Goal: Task Accomplishment & Management: Use online tool/utility

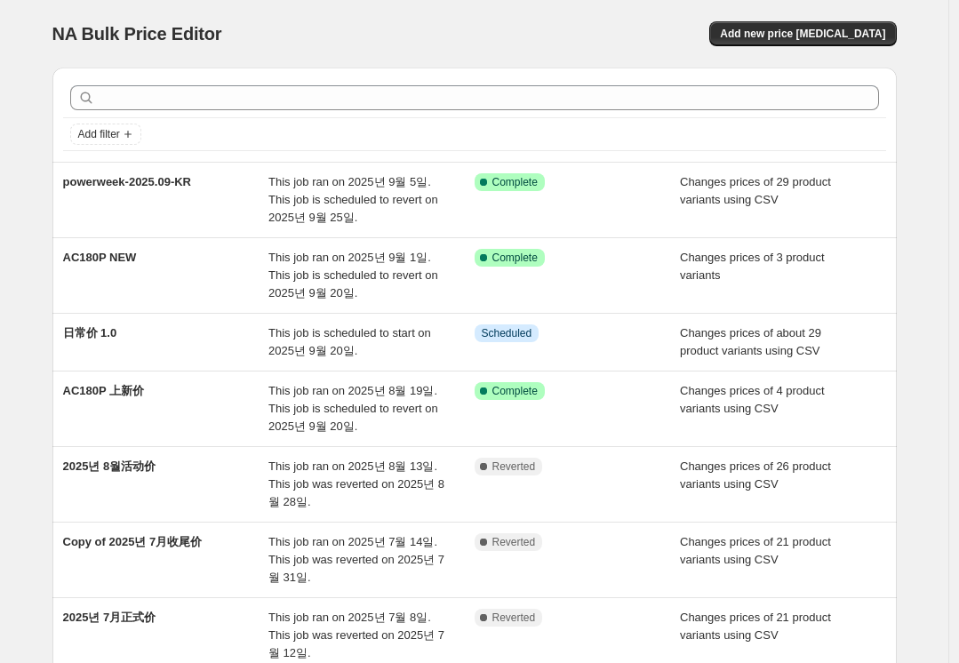
click at [429, 11] on div "NA Bulk Price Editor. This page is ready NA Bulk Price Editor Add new price [ME…" at bounding box center [474, 34] width 844 height 68
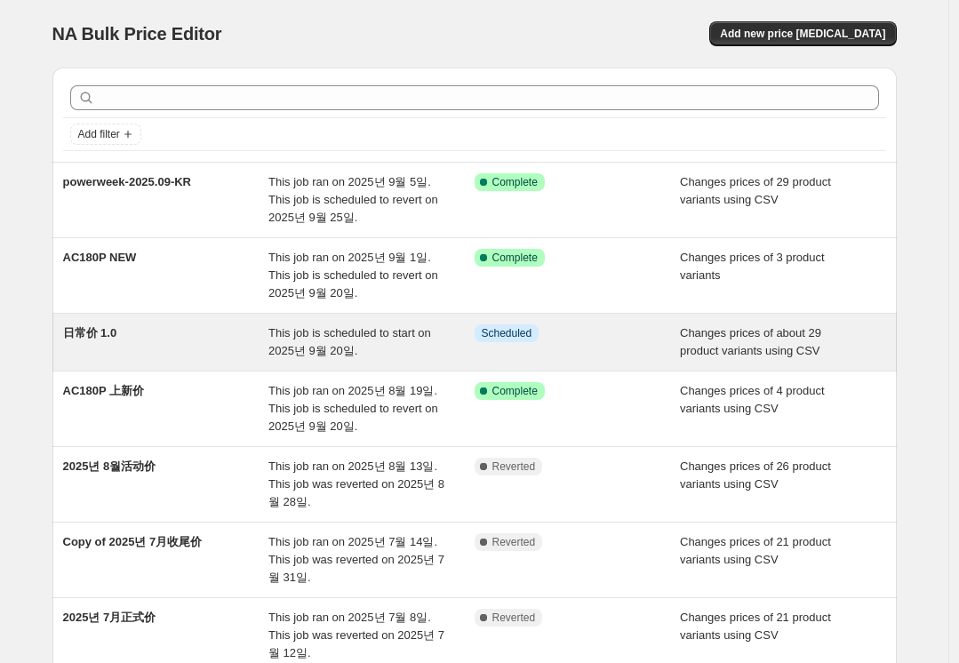
scroll to position [89, 0]
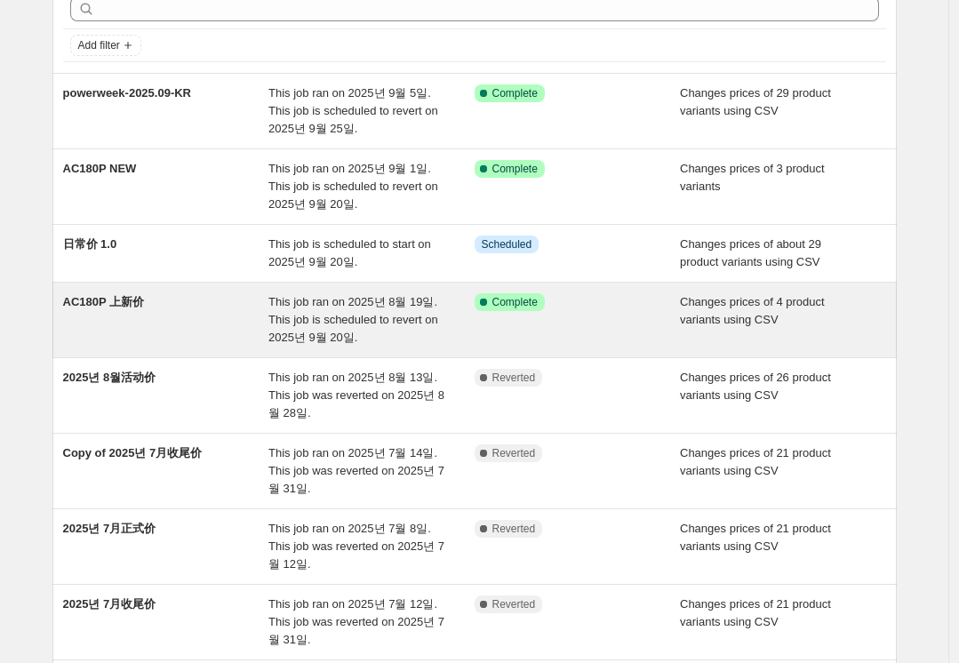
click at [192, 318] on div "AC180P 上新价" at bounding box center [166, 319] width 206 height 53
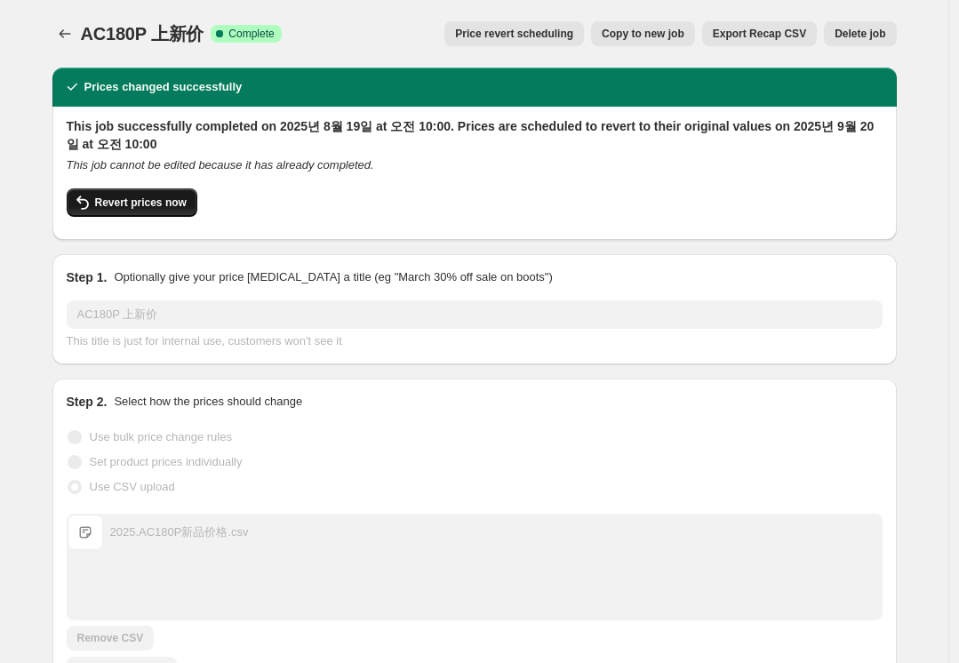
click at [150, 202] on span "Revert prices now" at bounding box center [141, 203] width 92 height 14
checkbox input "false"
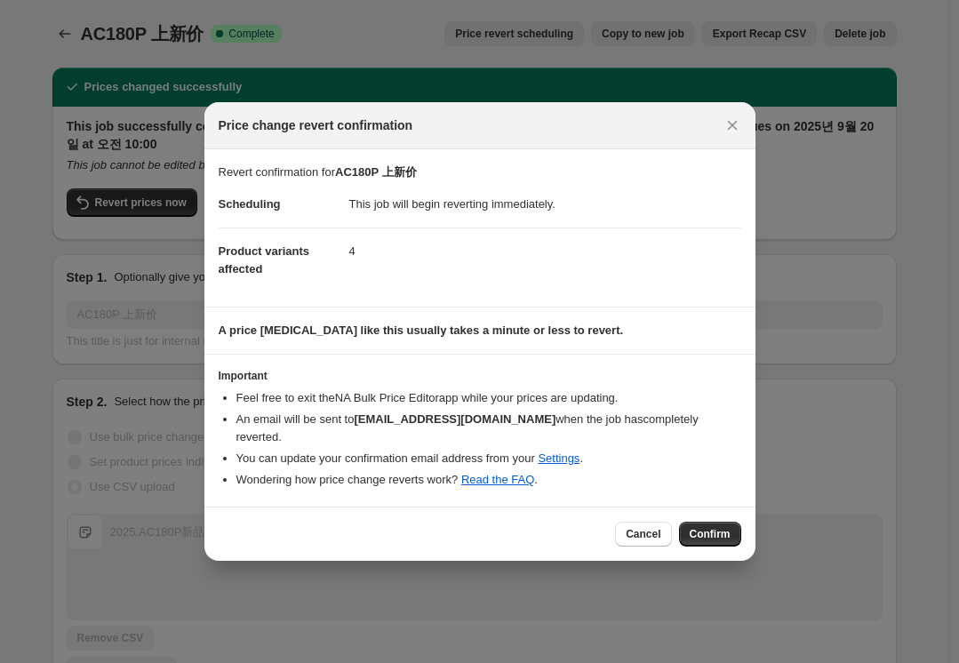
drag, startPoint x: 716, startPoint y: 529, endPoint x: 701, endPoint y: 542, distance: 20.2
click at [718, 531] on span "Confirm" at bounding box center [710, 534] width 41 height 14
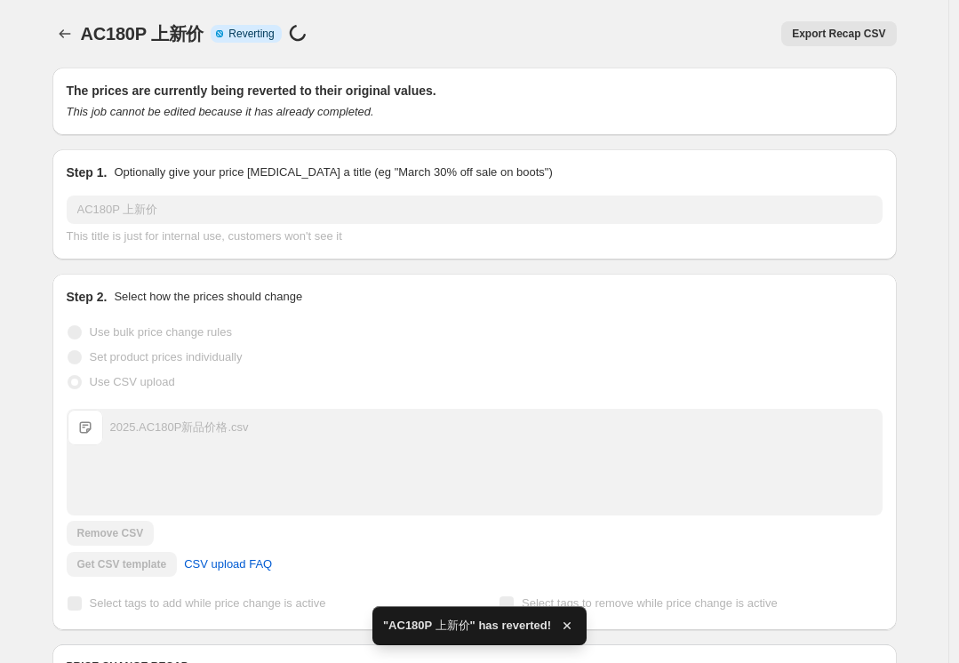
checkbox input "true"
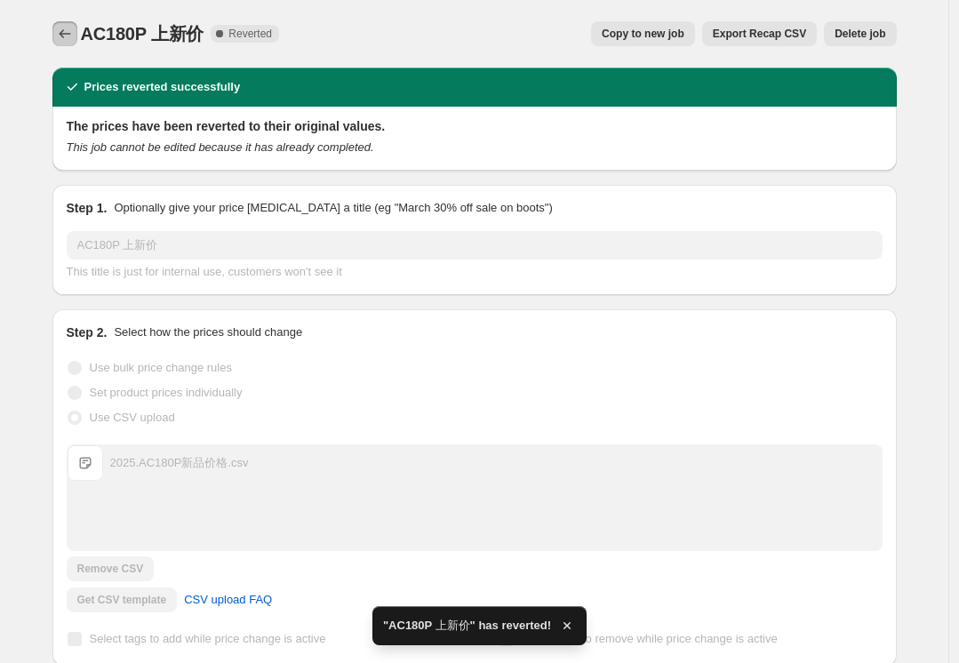
click at [66, 31] on icon "Price change jobs" at bounding box center [65, 34] width 18 height 18
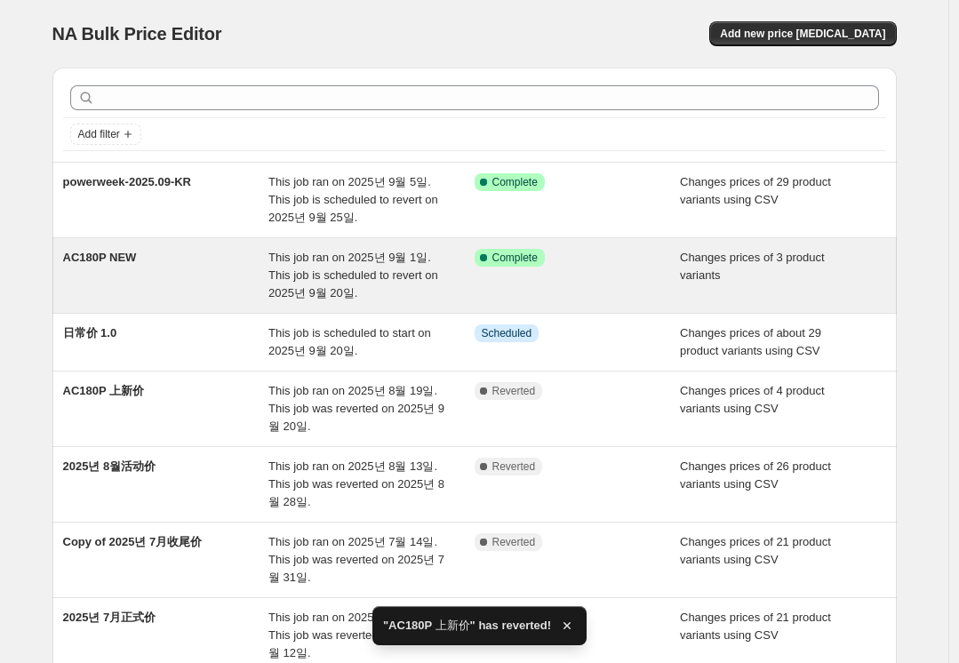
click at [185, 272] on div "AC180P NEW" at bounding box center [166, 275] width 206 height 53
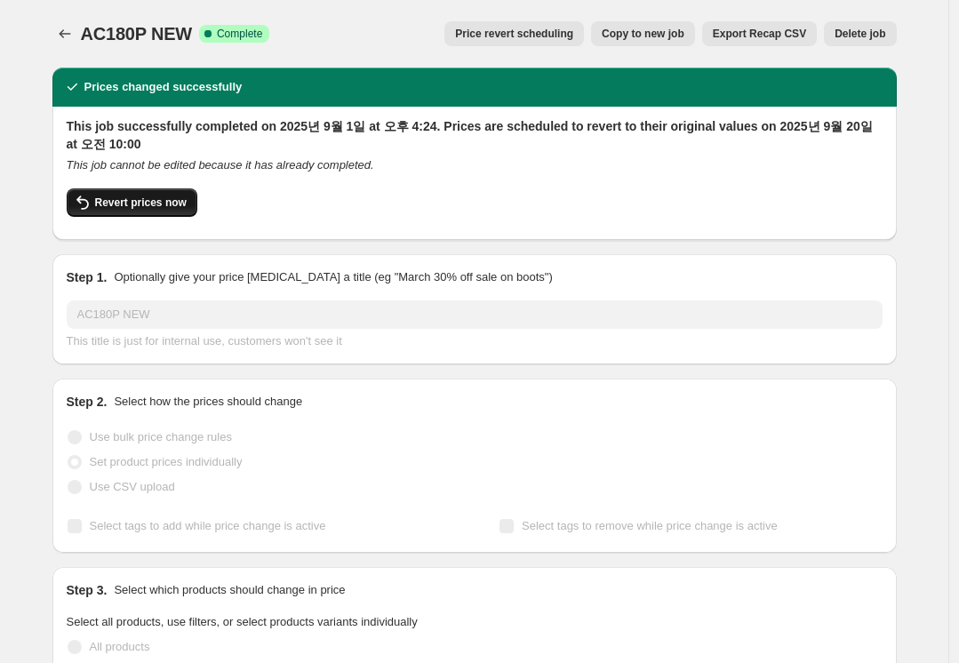
click at [150, 199] on span "Revert prices now" at bounding box center [141, 203] width 92 height 14
checkbox input "false"
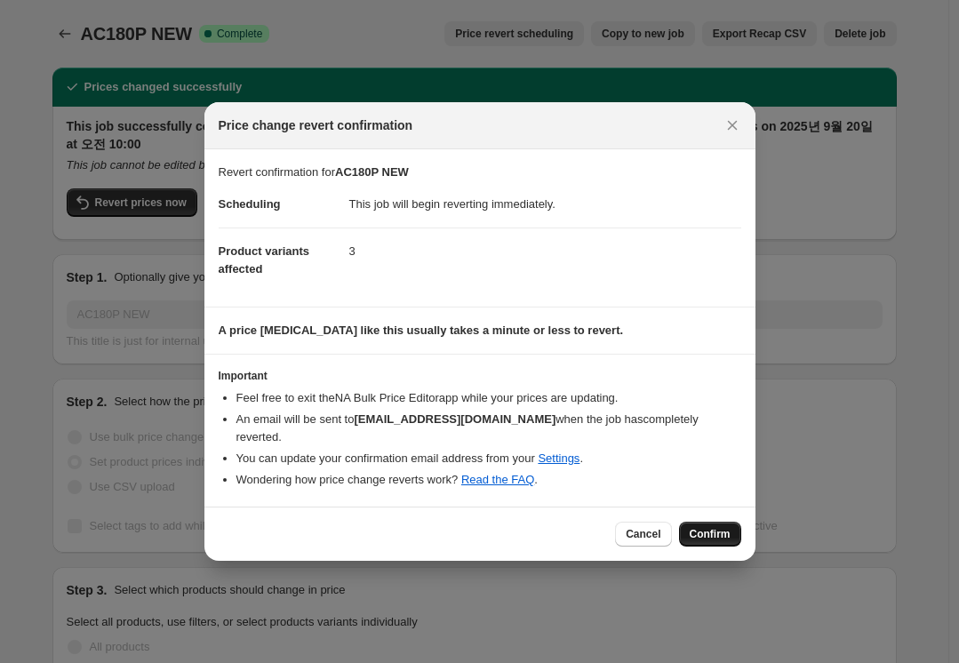
click at [721, 527] on span "Confirm" at bounding box center [710, 534] width 41 height 14
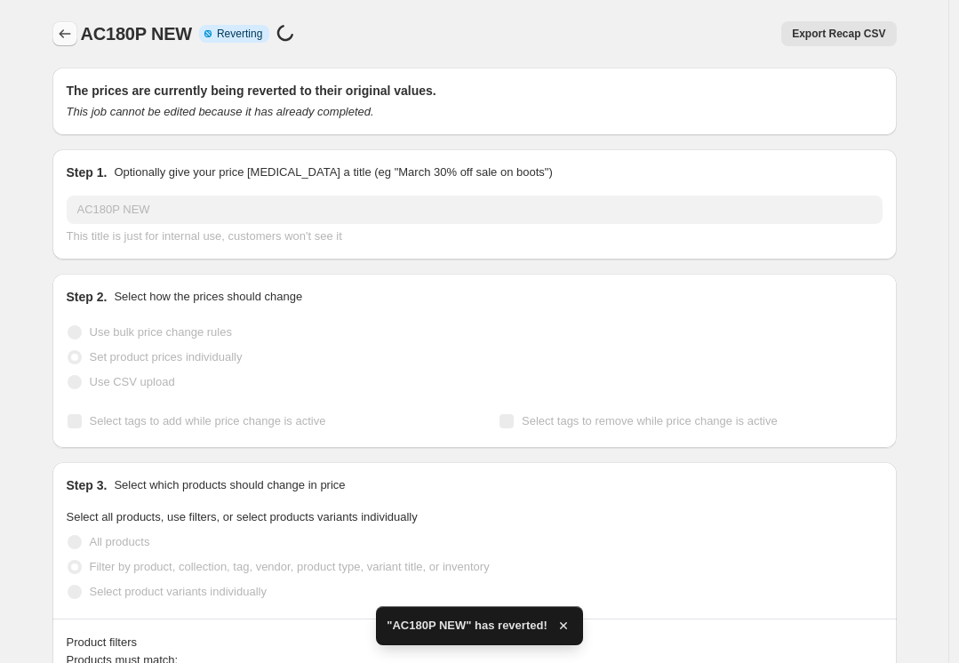
checkbox input "true"
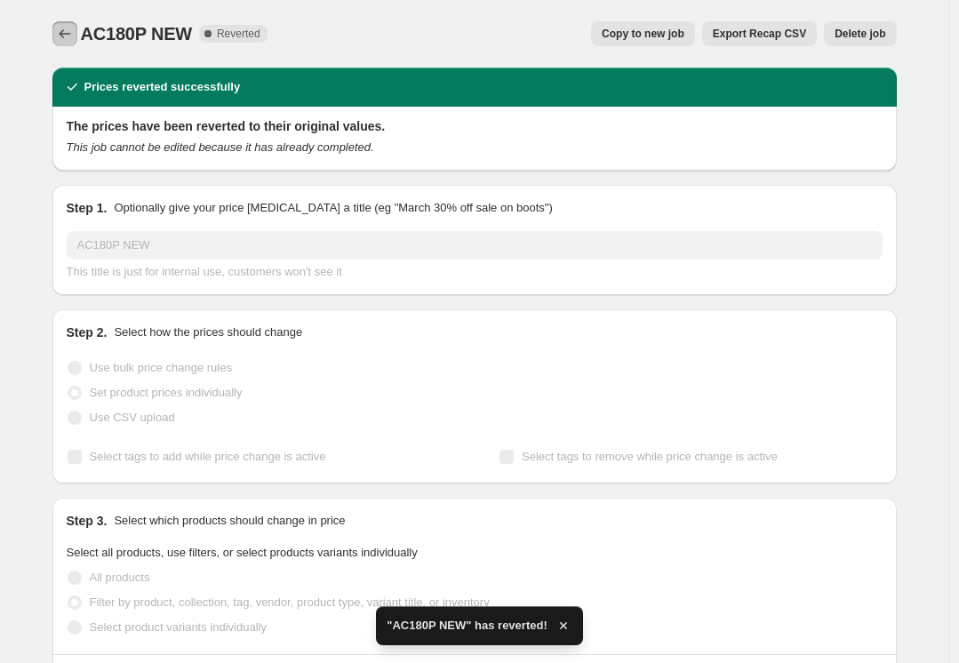
click at [65, 33] on icon "Price change jobs" at bounding box center [65, 34] width 18 height 18
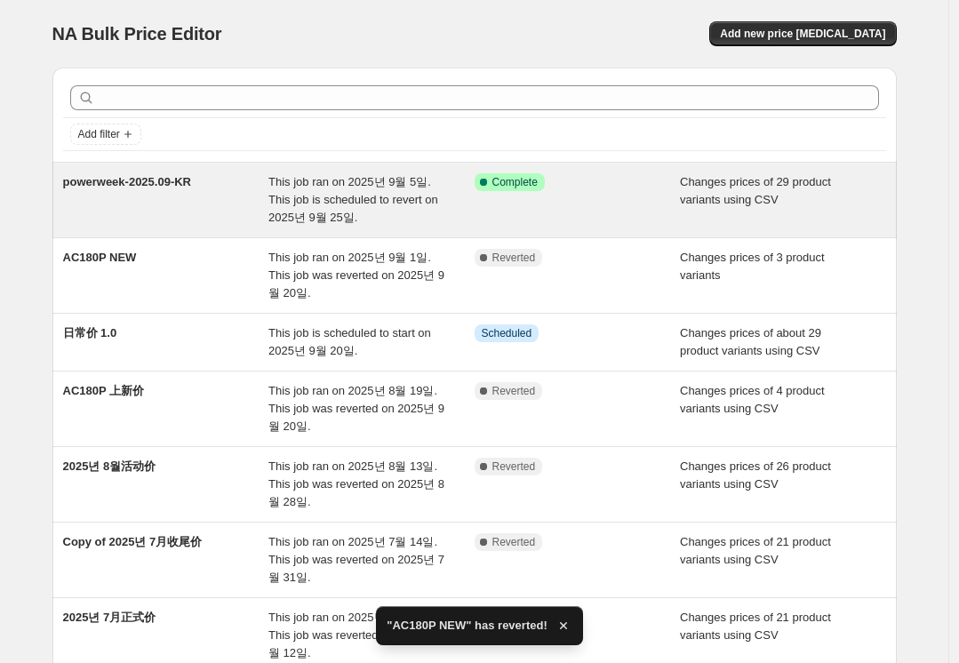
click at [160, 183] on span "powerweek-2025.09-KR" at bounding box center [127, 181] width 129 height 13
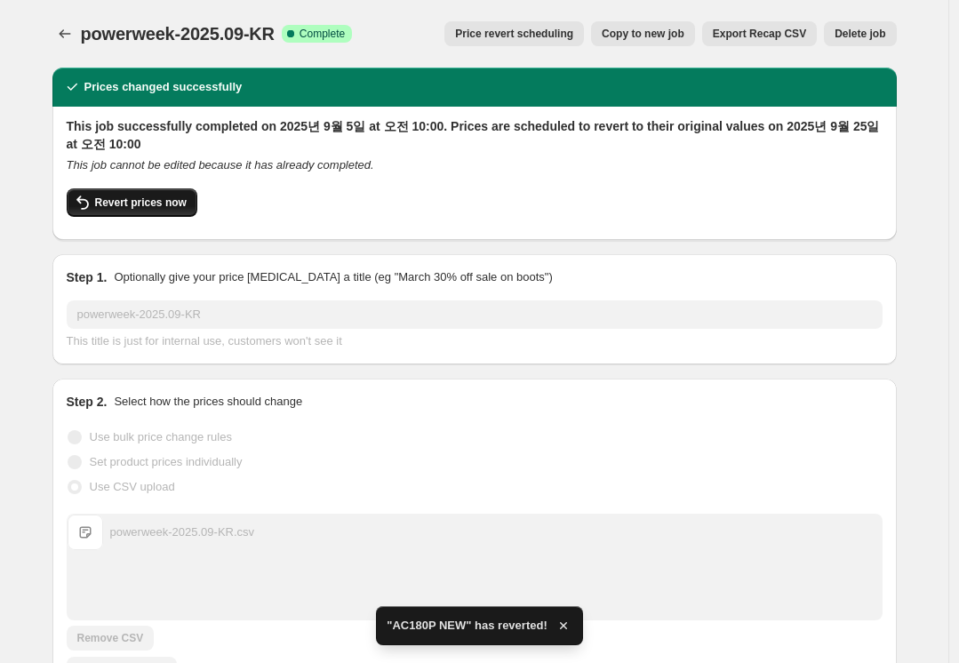
click at [128, 204] on span "Revert prices now" at bounding box center [141, 203] width 92 height 14
checkbox input "false"
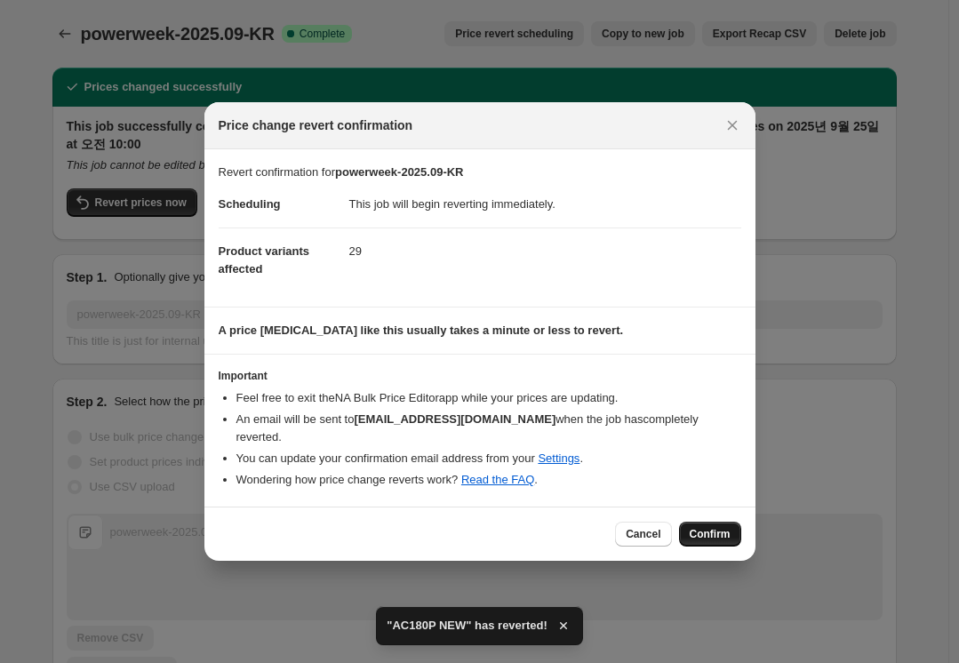
click at [732, 522] on button "Confirm" at bounding box center [710, 534] width 62 height 25
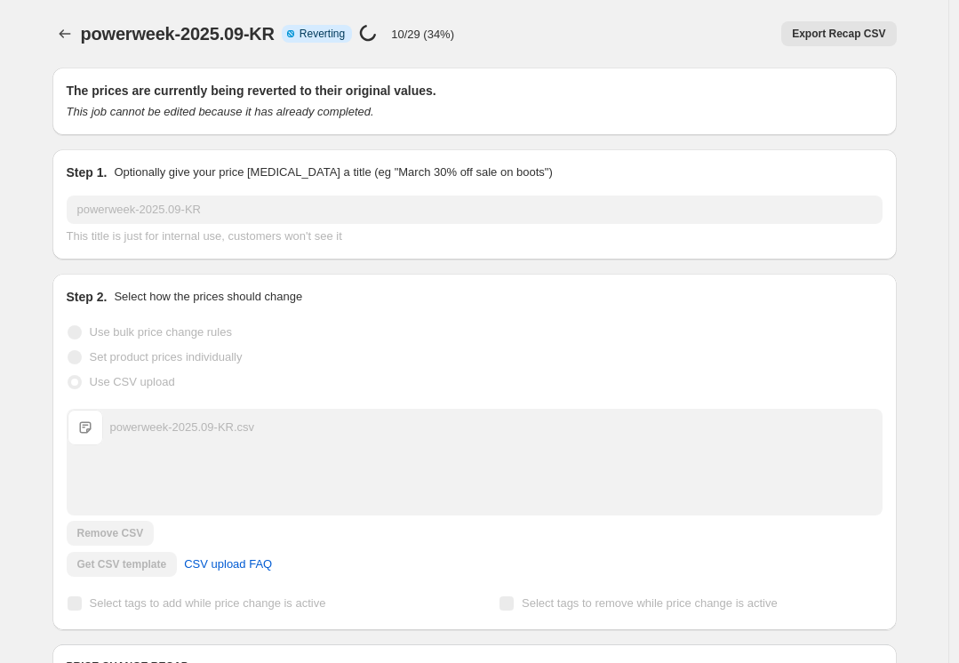
click at [636, 17] on div "powerweek-2025.09-KR. This page is ready powerweek-2025.09-KR Info Partially co…" at bounding box center [474, 34] width 844 height 68
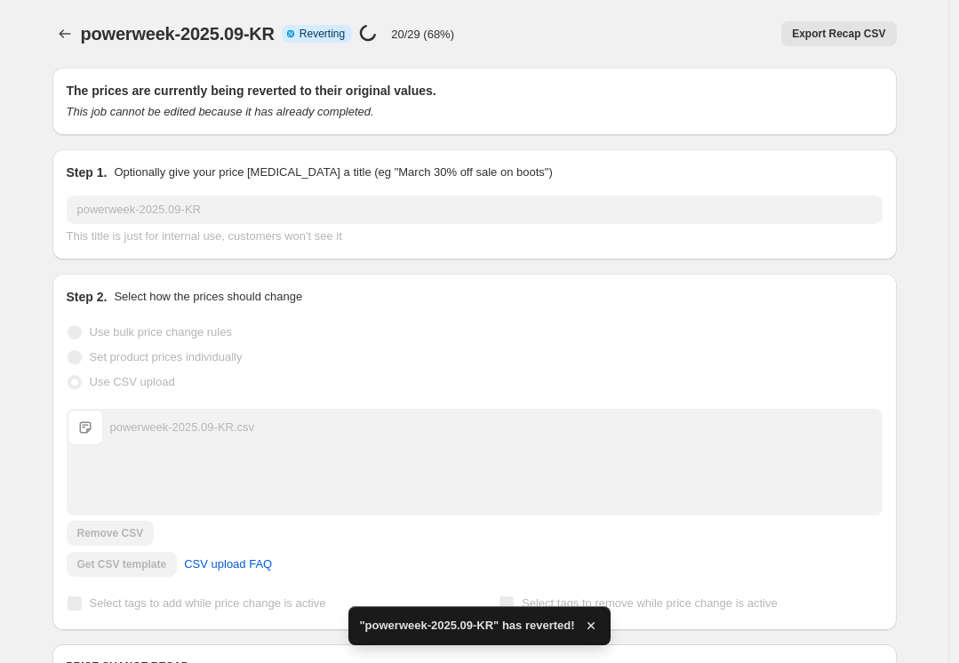
checkbox input "true"
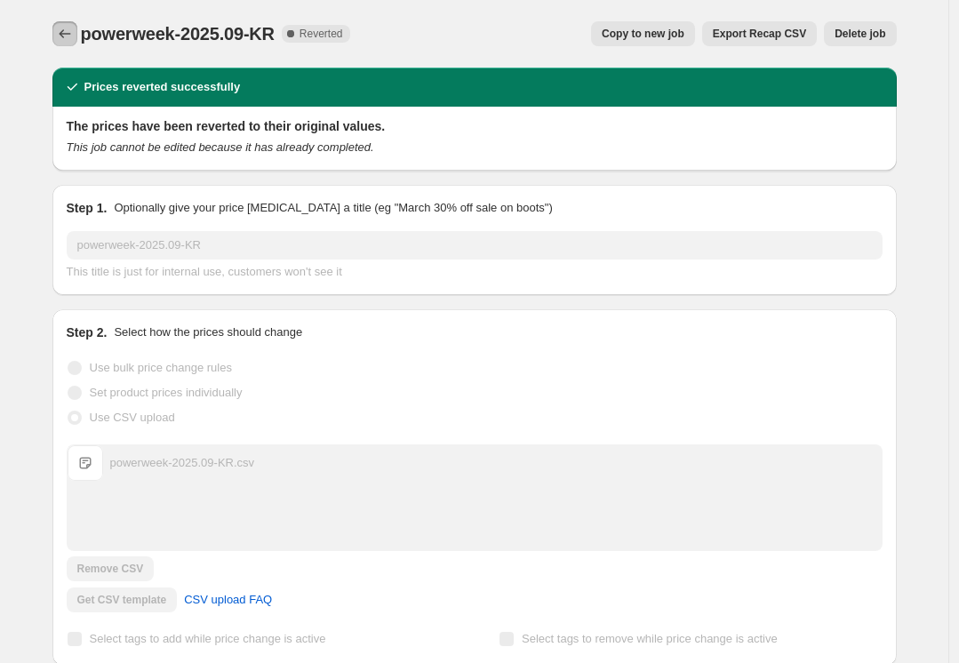
click at [60, 25] on button "Price change jobs" at bounding box center [64, 33] width 25 height 25
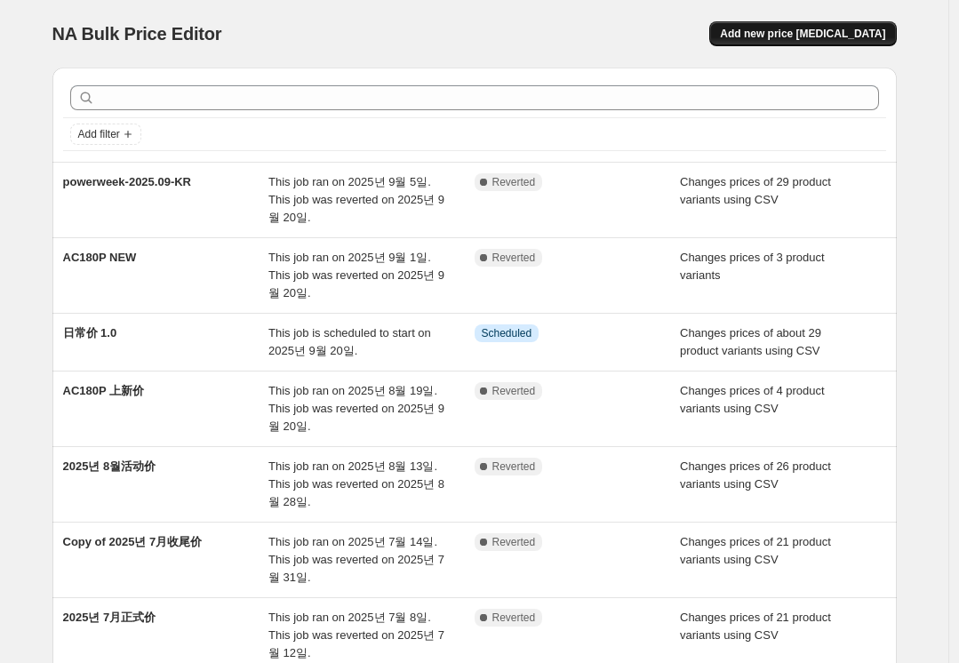
click at [822, 32] on span "Add new price change job" at bounding box center [802, 34] width 165 height 14
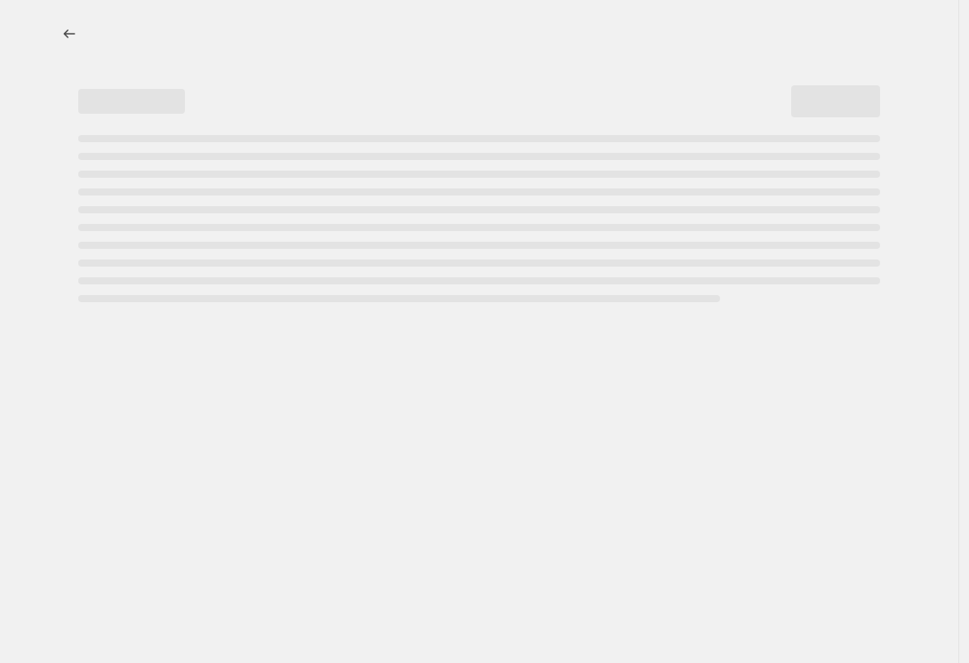
select select "percentage"
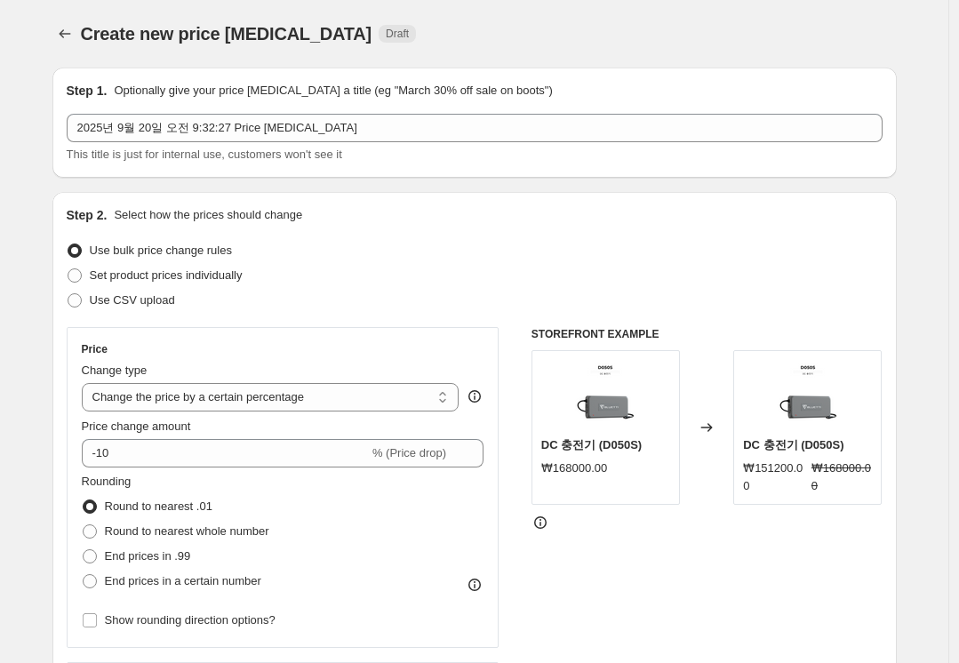
click at [523, 17] on div "Create new price change job. This page is ready Create new price change job Dra…" at bounding box center [474, 34] width 844 height 68
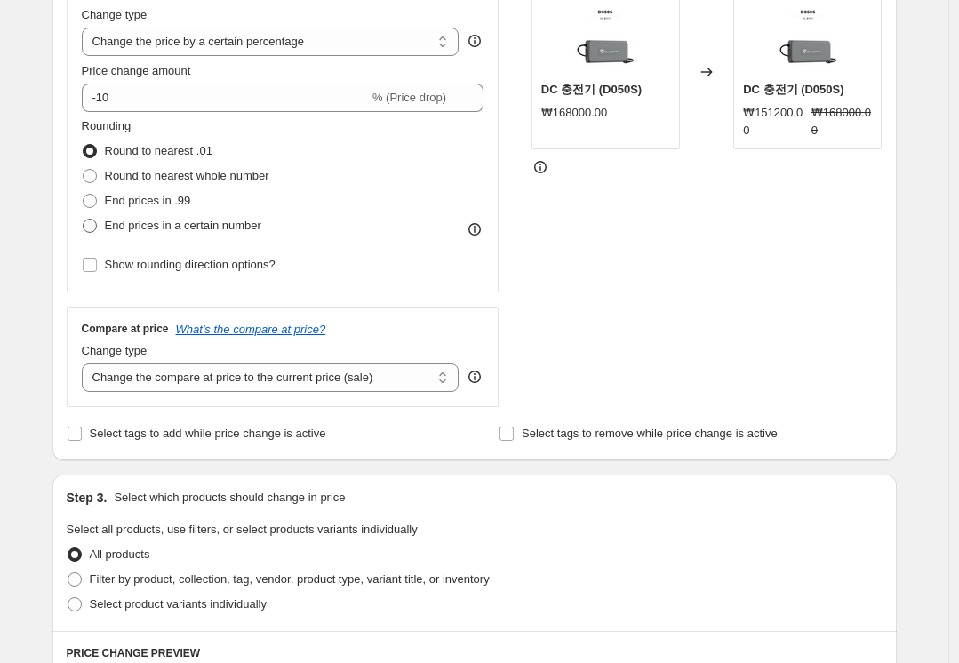
scroll to position [89, 0]
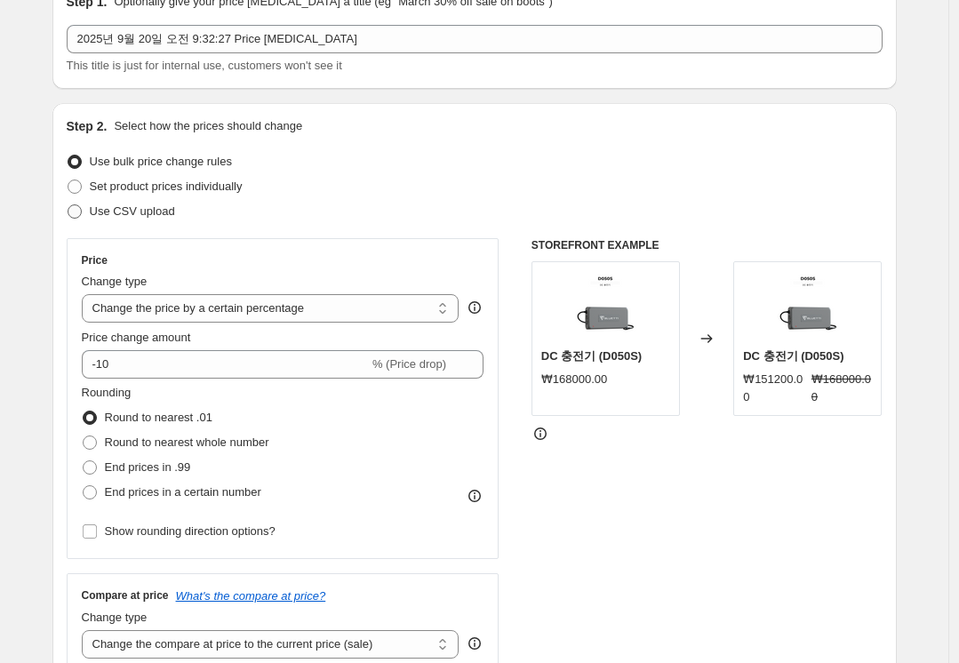
click at [139, 207] on span "Use CSV upload" at bounding box center [132, 210] width 85 height 13
click at [68, 205] on input "Use CSV upload" at bounding box center [68, 204] width 1 height 1
radio input "true"
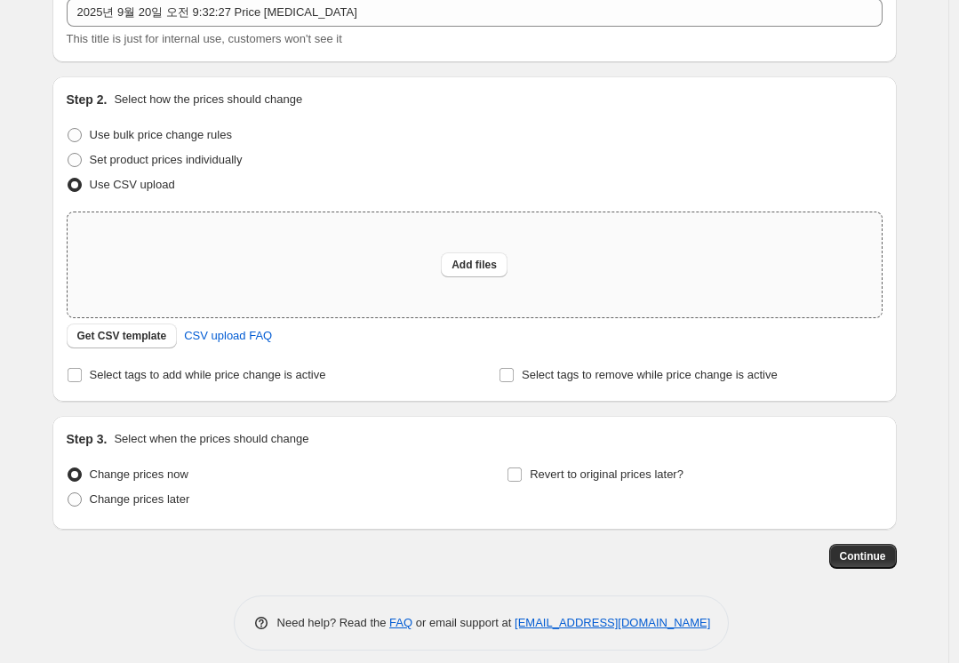
scroll to position [130, 0]
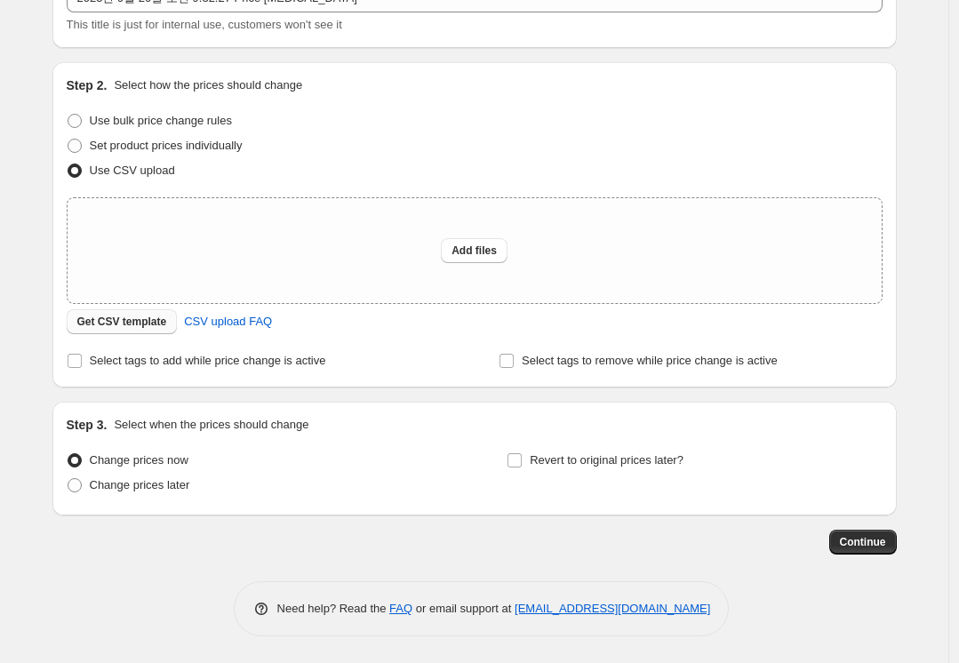
click at [123, 324] on span "Get CSV template" at bounding box center [122, 322] width 90 height 14
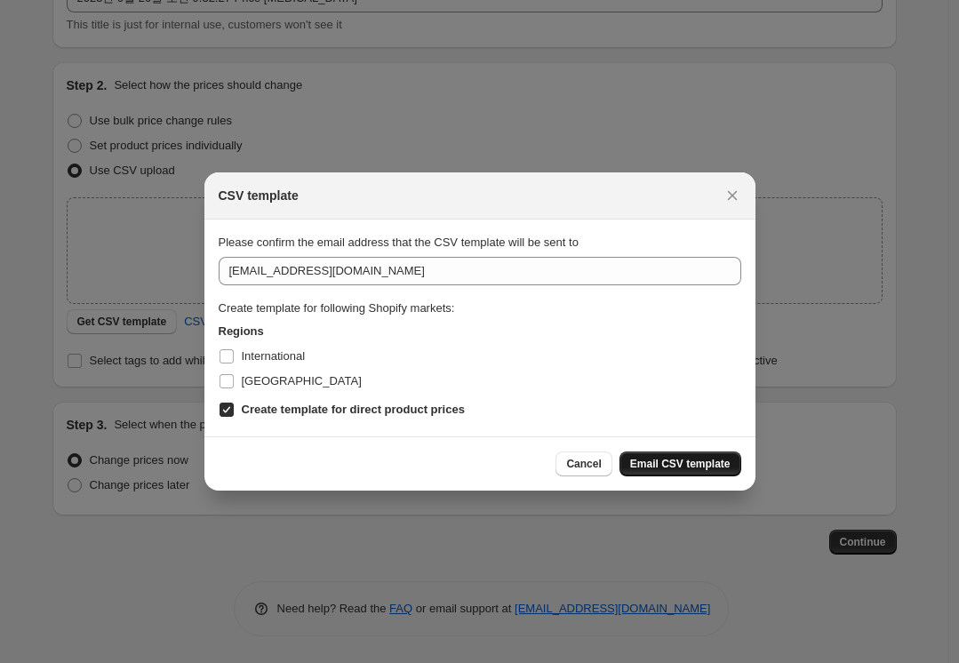
click at [689, 455] on button "Email CSV template" at bounding box center [681, 464] width 122 height 25
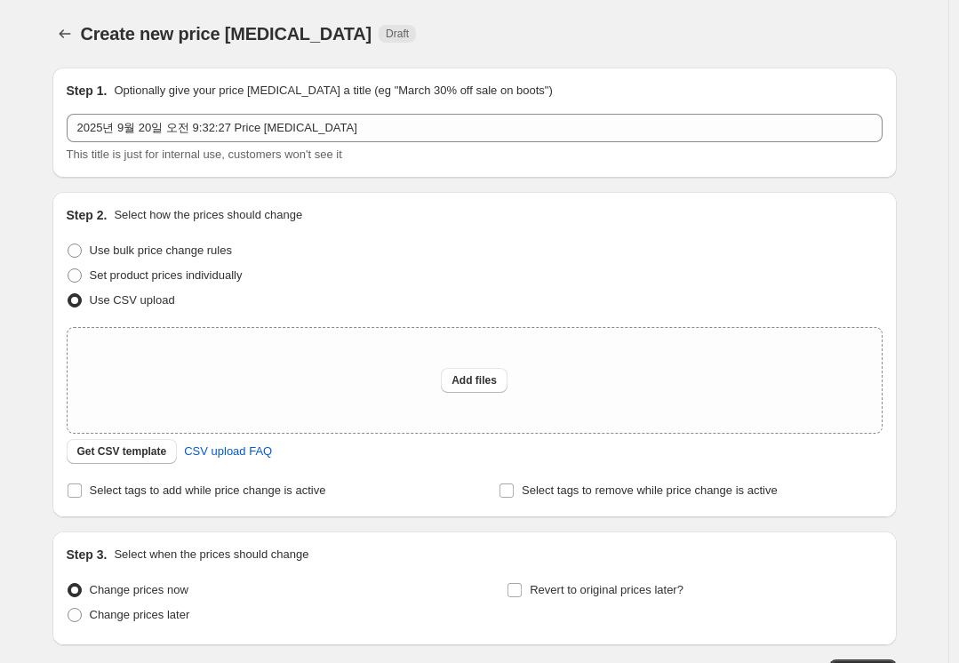
click at [556, 4] on div "Create new price change job. This page is ready Create new price change job Dra…" at bounding box center [474, 34] width 844 height 68
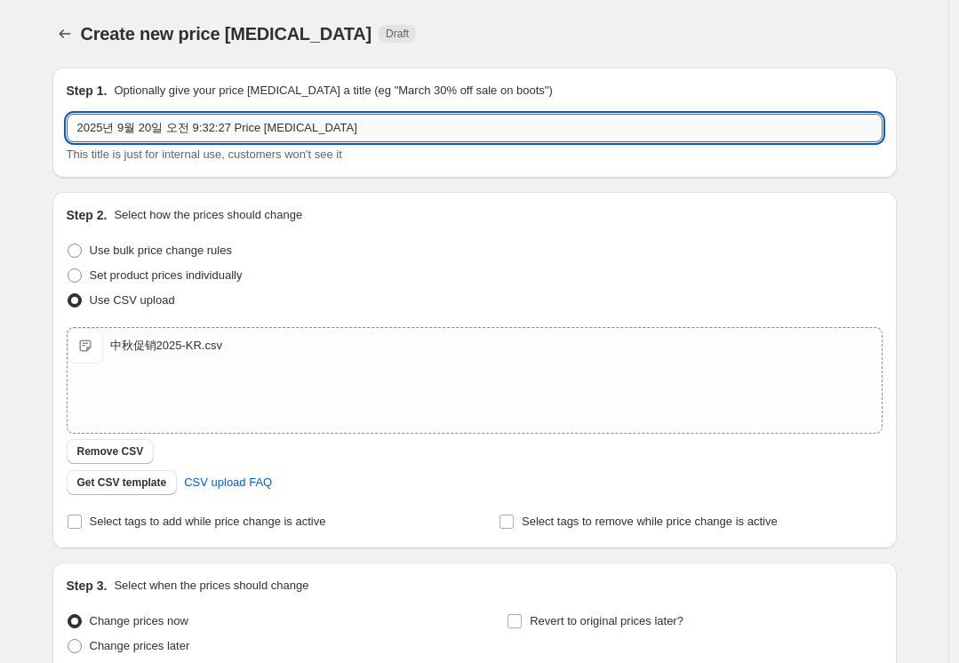
click at [394, 121] on input "2025년 9월 20일 오전 9:32:27 Price change job" at bounding box center [475, 128] width 816 height 28
drag, startPoint x: 228, startPoint y: 129, endPoint x: 12, endPoint y: 129, distance: 216.0
click at [12, 129] on div "Create new price change job. This page is ready Create new price change job Dra…" at bounding box center [474, 412] width 948 height 824
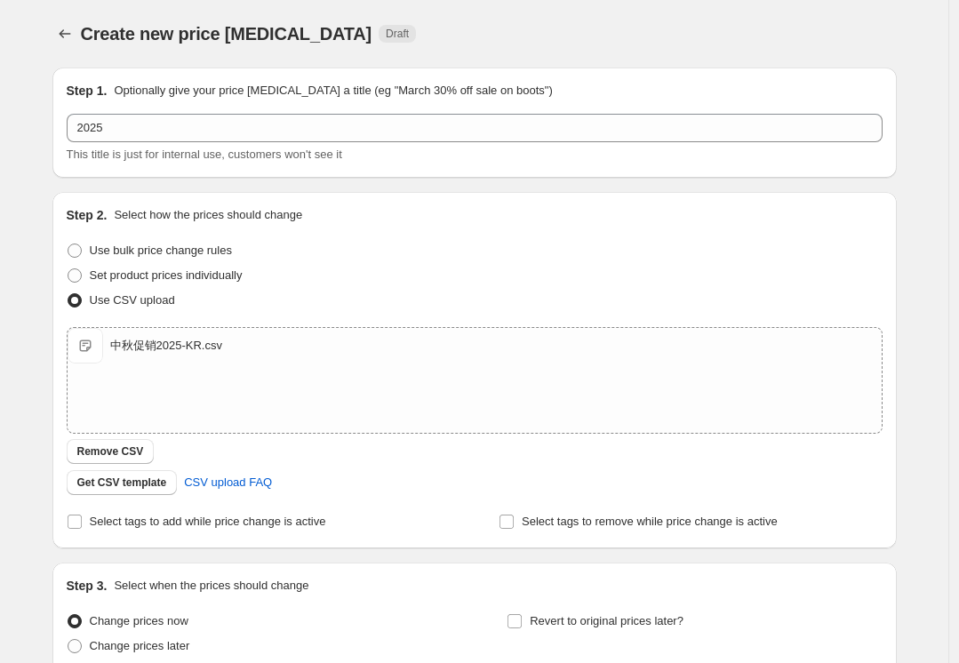
click at [729, 29] on div "Create new price change job Draft" at bounding box center [474, 33] width 844 height 25
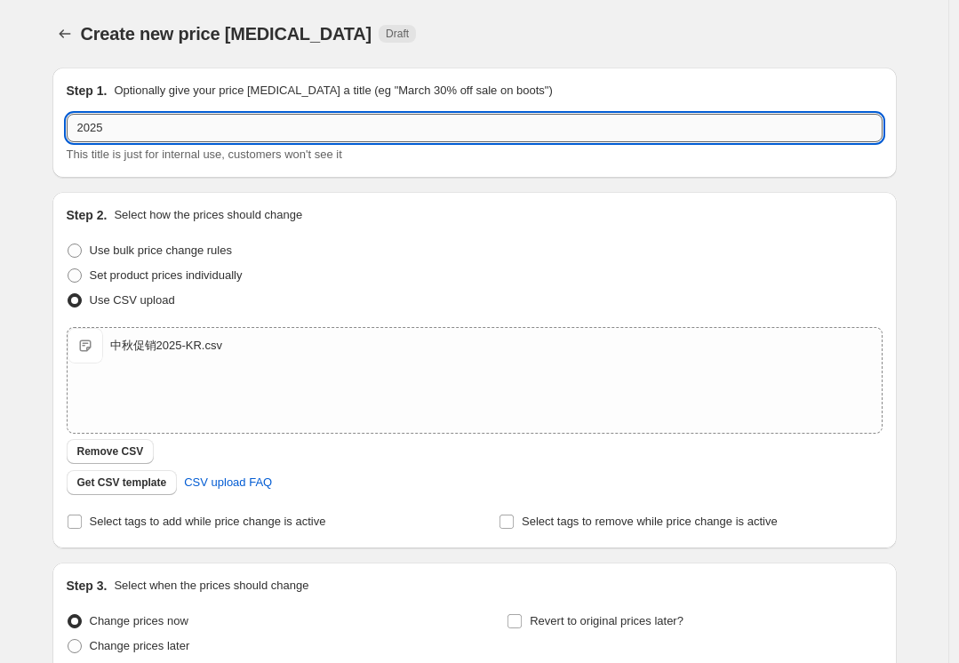
click at [282, 124] on input "2025" at bounding box center [475, 128] width 816 height 28
paste input "한가위"
click at [285, 127] on input "2025 한가위 이벤트" at bounding box center [475, 128] width 816 height 28
type input "2025 한가위 이벤트"
click at [288, 192] on div "Step 1. Optionally give your price change job a title (eg "March 30% off sale o…" at bounding box center [467, 384] width 859 height 662
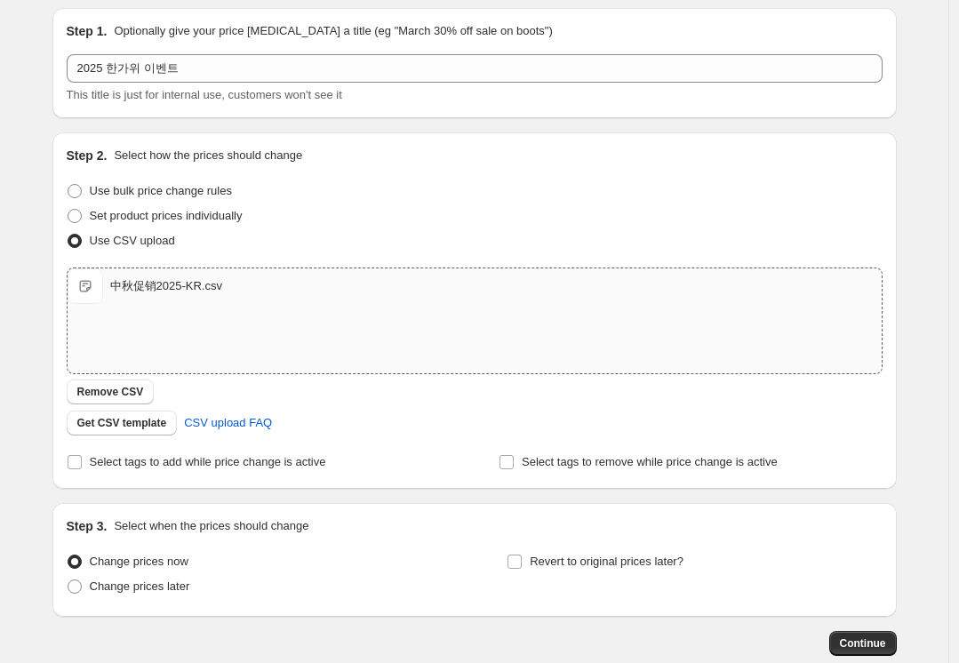
scroll to position [161, 0]
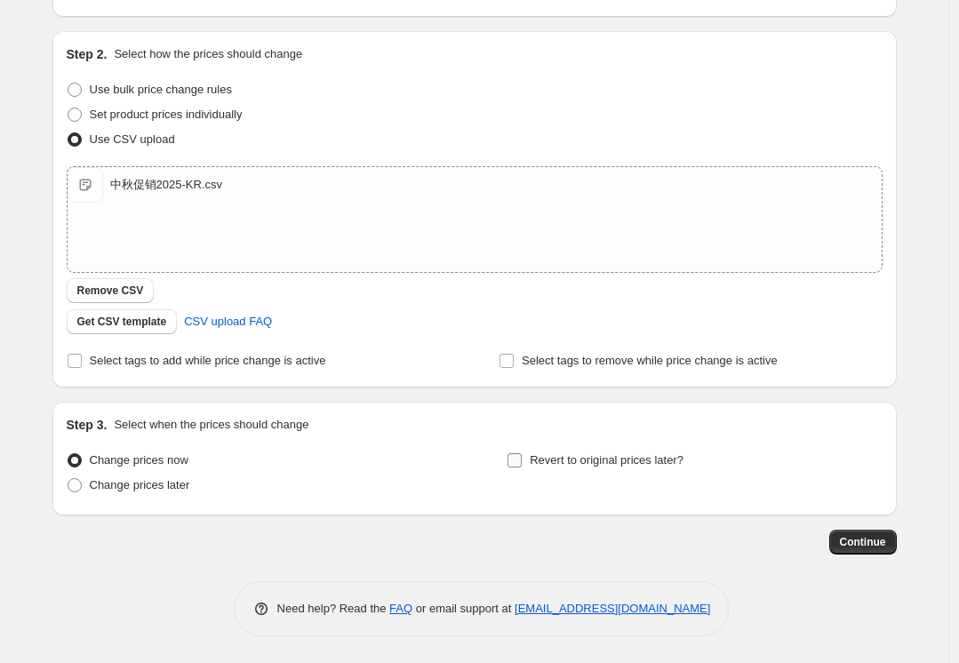
click at [640, 462] on span "Revert to original prices later?" at bounding box center [607, 459] width 154 height 13
click at [522, 462] on input "Revert to original prices later?" at bounding box center [515, 460] width 14 height 14
checkbox input "true"
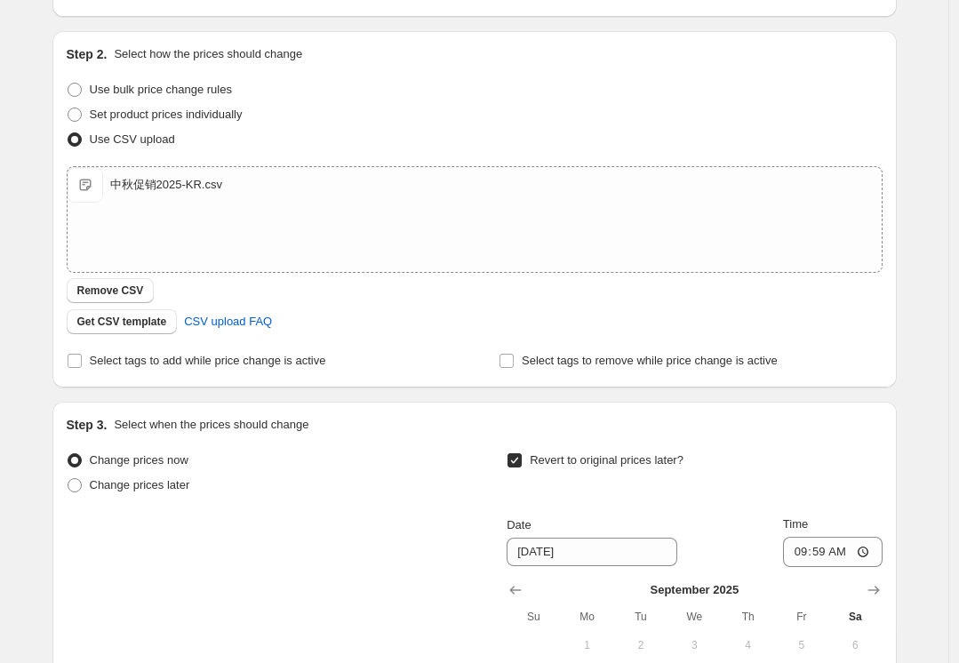
scroll to position [428, 0]
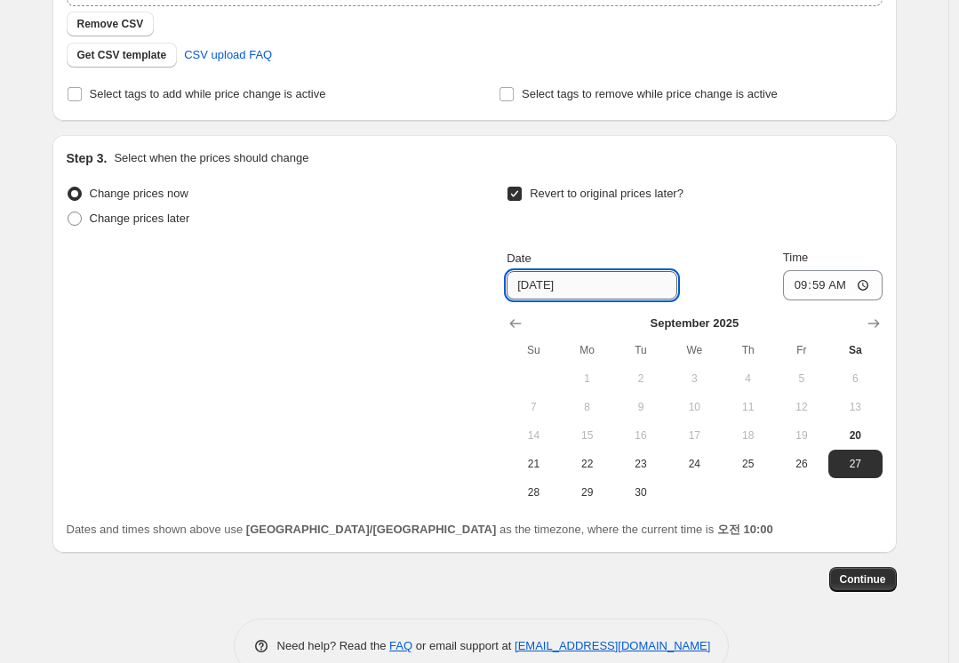
click at [588, 292] on input "9/27/2025" at bounding box center [592, 285] width 171 height 28
click at [527, 287] on input "9/27/2025" at bounding box center [592, 285] width 171 height 28
drag, startPoint x: 549, startPoint y: 285, endPoint x: 561, endPoint y: 298, distance: 17.0
click at [550, 287] on input "10/27/2025" at bounding box center [592, 285] width 171 height 28
click at [815, 288] on input "09:59" at bounding box center [833, 285] width 100 height 30
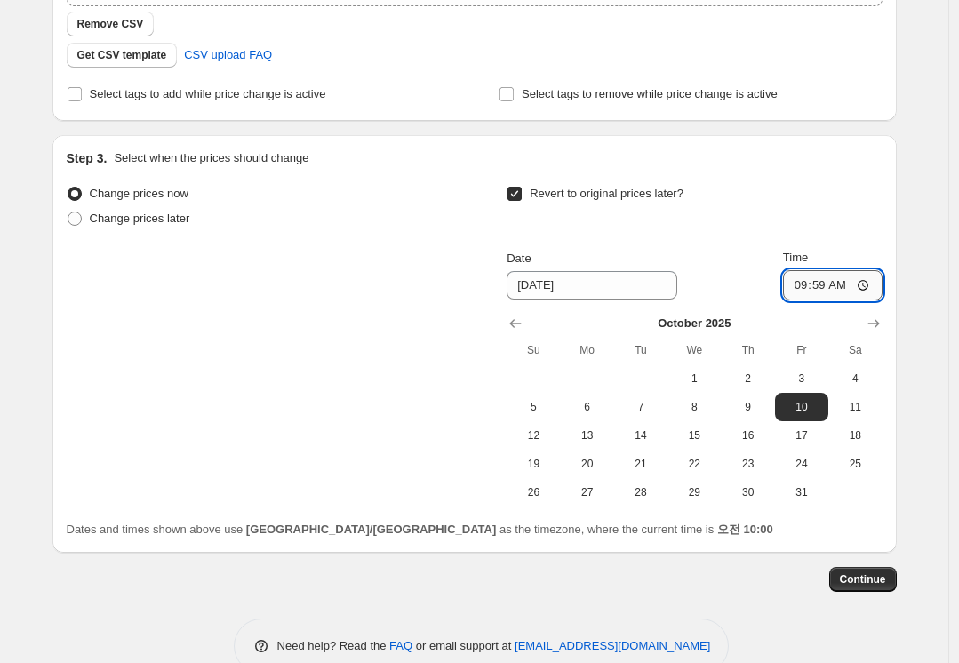
click at [830, 286] on input "09:59" at bounding box center [833, 285] width 100 height 30
click at [564, 290] on input "10/10/2025" at bounding box center [592, 285] width 171 height 28
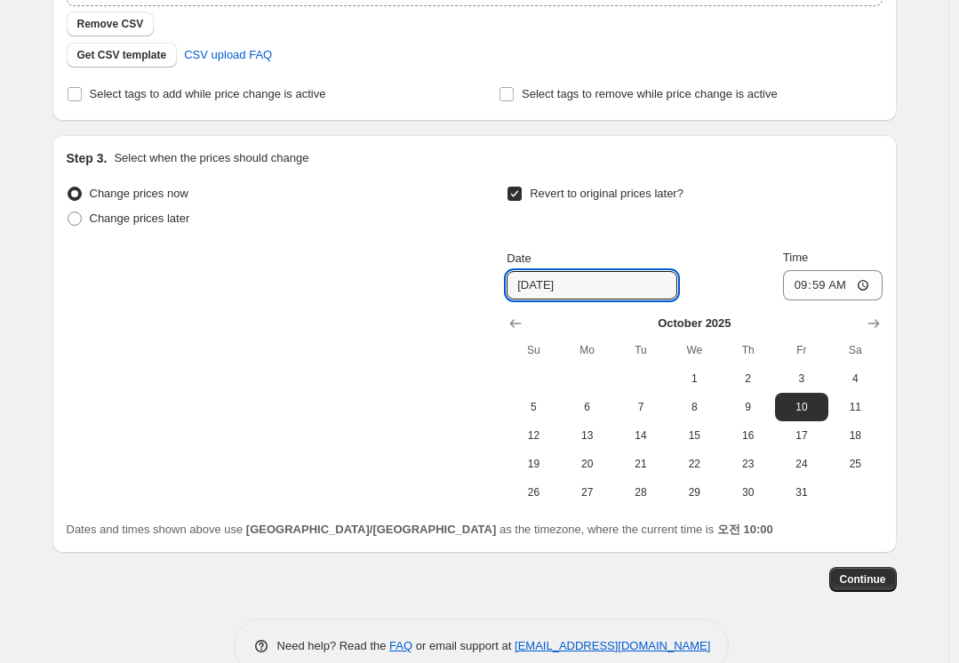
drag, startPoint x: 549, startPoint y: 282, endPoint x: 596, endPoint y: 308, distance: 53.7
click at [556, 284] on input "10/10/2025" at bounding box center [592, 285] width 171 height 28
type input "10/11/2025"
click at [829, 283] on input "09:59" at bounding box center [833, 285] width 100 height 30
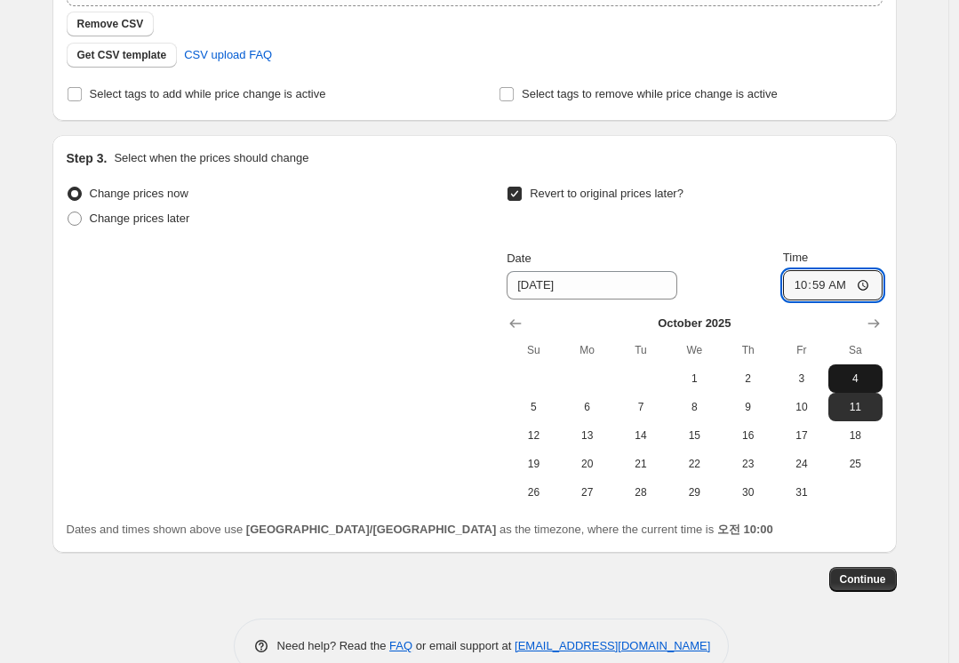
type input "10:00"
click at [338, 361] on div "Change prices now Change prices later Revert to original prices later? Date 10/…" at bounding box center [475, 343] width 816 height 325
click at [940, 365] on div "Create new price change job. This page is ready Create new price change job Dra…" at bounding box center [474, 136] width 948 height 1128
click at [31, 348] on div "Create new price change job. This page is ready Create new price change job Dra…" at bounding box center [474, 136] width 948 height 1128
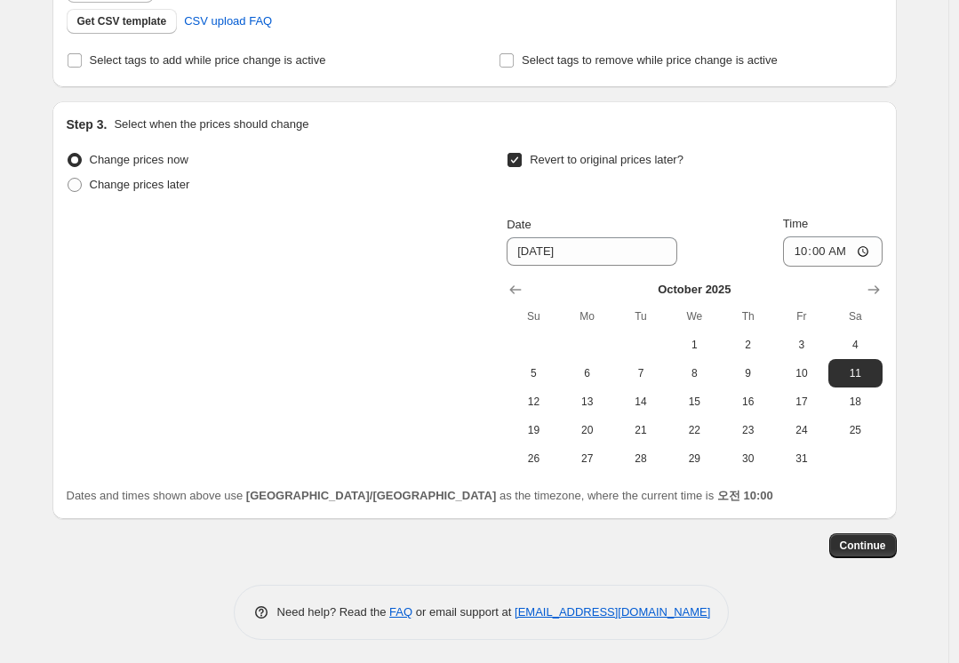
scroll to position [465, 0]
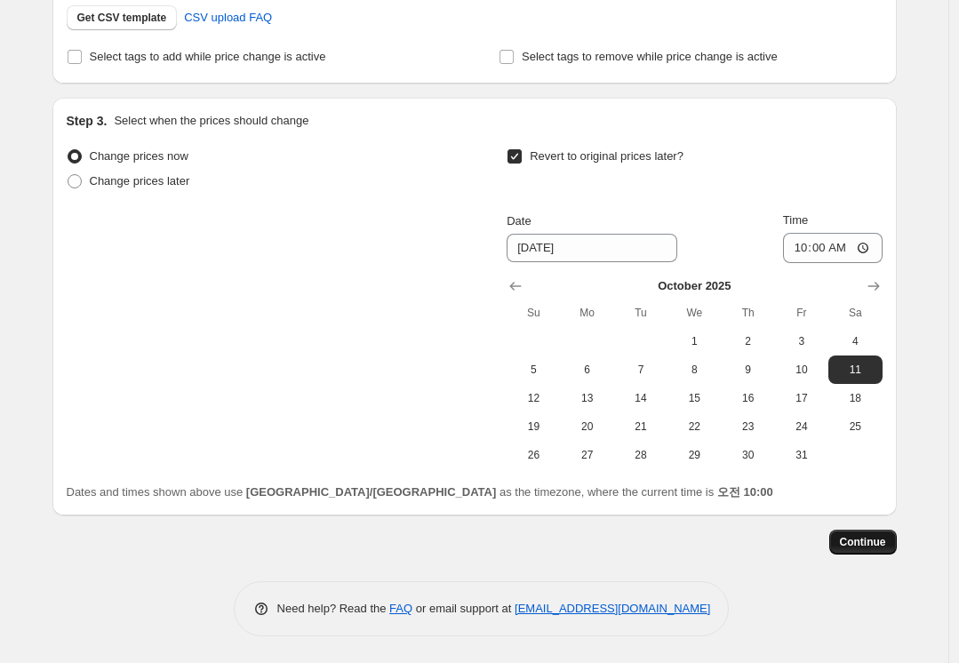
click at [885, 546] on span "Continue" at bounding box center [863, 542] width 46 height 14
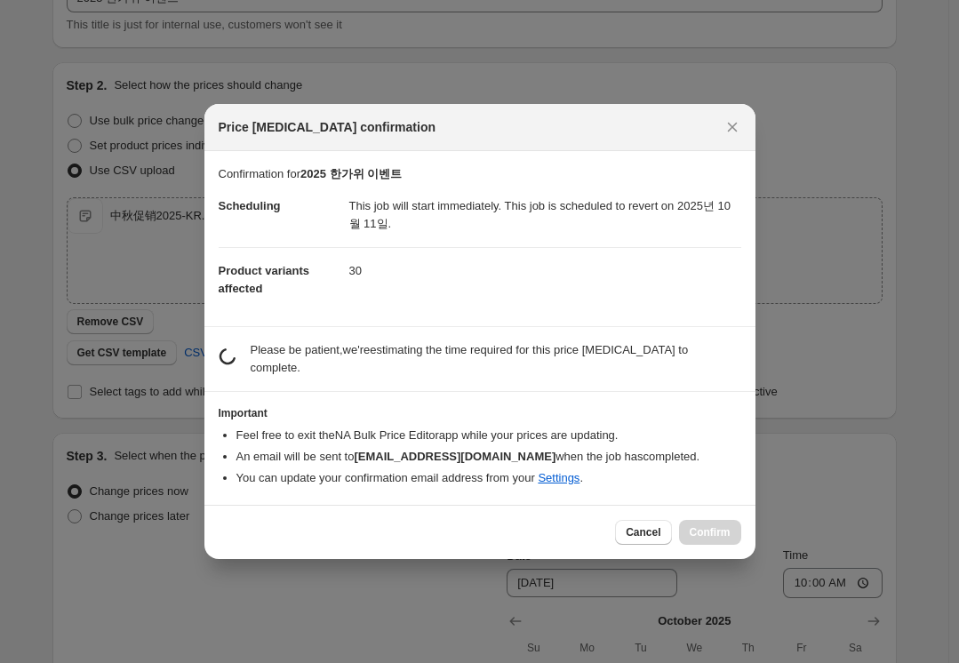
scroll to position [0, 0]
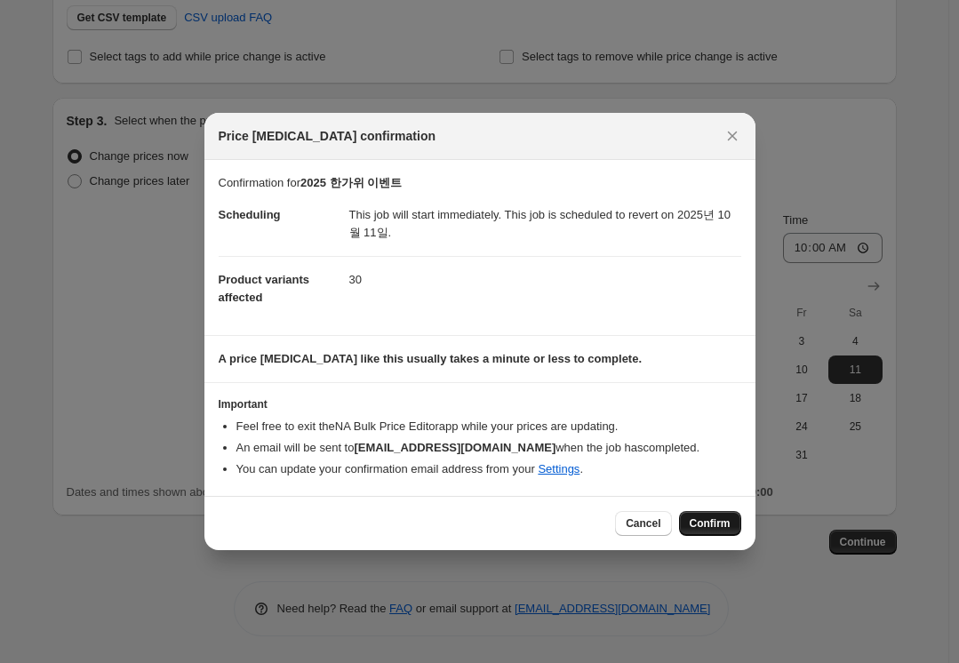
click at [716, 520] on span "Confirm" at bounding box center [710, 523] width 41 height 14
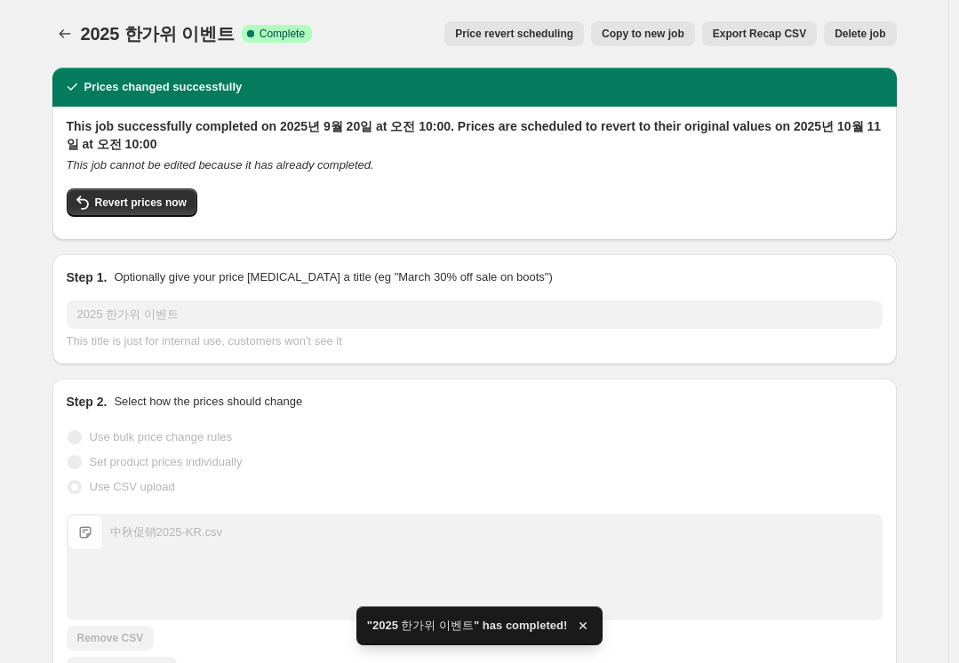
click at [424, 4] on div "2025 한가위 이벤트. This page is ready 2025 한가위 이벤트 Success Complete Complete Price r…" at bounding box center [474, 34] width 844 height 68
click at [74, 33] on icon "Price change jobs" at bounding box center [65, 34] width 18 height 18
